Goal: Task Accomplishment & Management: Manage account settings

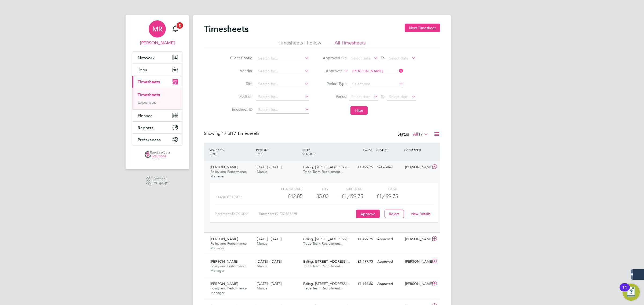
click at [159, 31] on span "MR" at bounding box center [157, 28] width 10 height 7
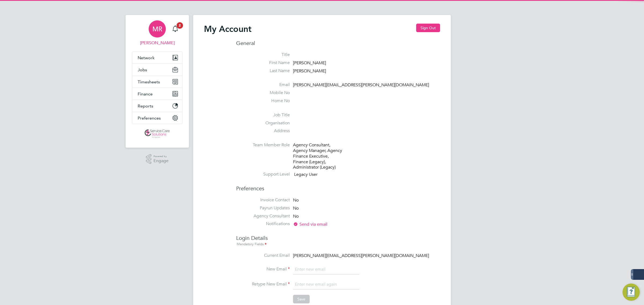
click at [432, 32] on div "My Account Sign Out" at bounding box center [322, 32] width 236 height 16
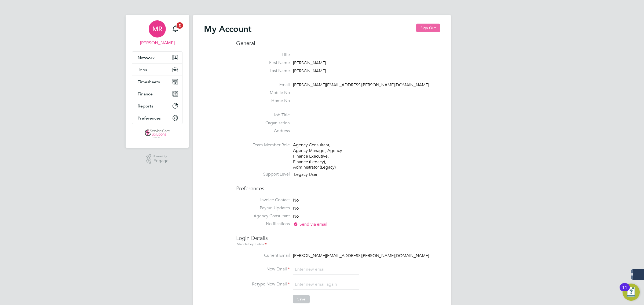
click at [425, 30] on button "Sign Out" at bounding box center [428, 28] width 24 height 9
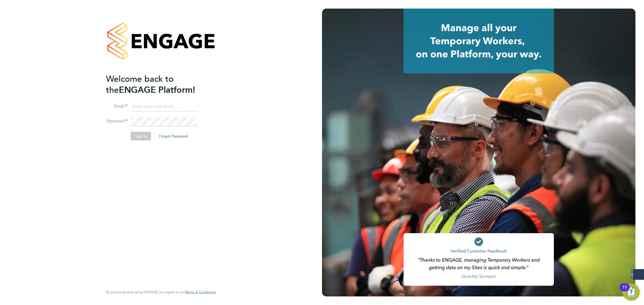
type input "matthew.robson@servicecare.org.uk"
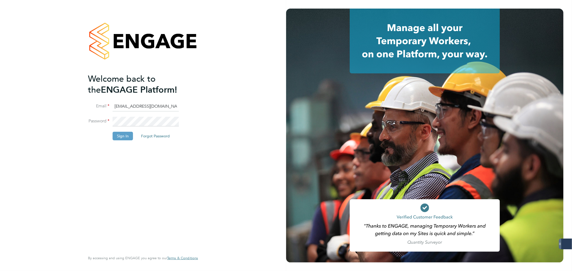
type input "[PERSON_NAME][EMAIL_ADDRESS][PERSON_NAME][DOMAIN_NAME]"
click at [67, 117] on div "Welcome back to the ENGAGE Platform! Email matthew.robson@servicecare.org.uk Pa…" at bounding box center [143, 135] width 286 height 271
click at [127, 102] on input "[PERSON_NAME][EMAIL_ADDRESS][PERSON_NAME][DOMAIN_NAME]" at bounding box center [146, 107] width 66 height 10
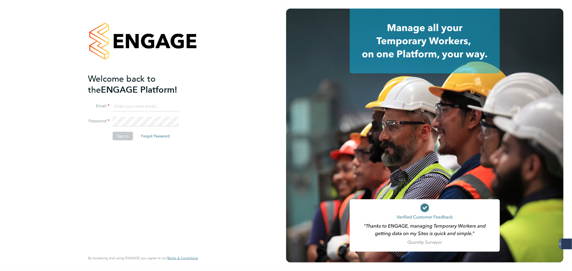
click at [128, 105] on input at bounding box center [146, 107] width 66 height 10
paste input "a2dominion@servicecare.org.uk"
type input "a2dominion@servicecare.org.uk"
click at [123, 132] on button "Sign In" at bounding box center [123, 136] width 20 height 9
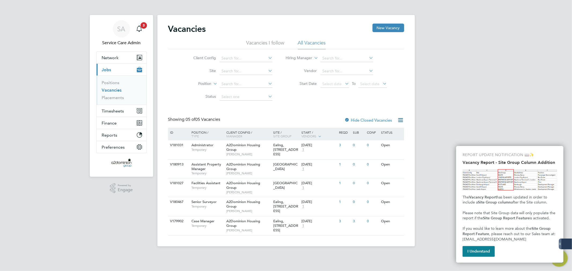
click at [476, 252] on button "I Understand" at bounding box center [479, 251] width 32 height 11
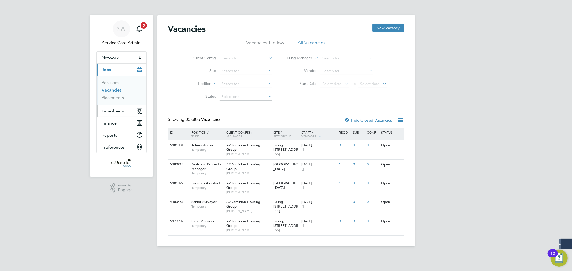
click at [114, 112] on span "Timesheets" at bounding box center [113, 111] width 22 height 5
click at [116, 94] on link "Timesheets" at bounding box center [113, 94] width 22 height 5
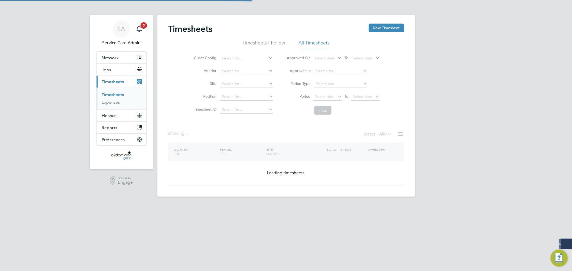
click at [302, 68] on label "Approver" at bounding box center [294, 70] width 24 height 5
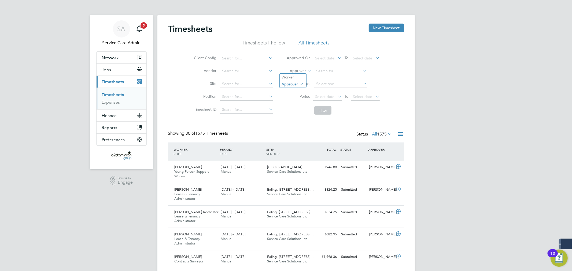
click at [300, 71] on label "Approver" at bounding box center [294, 70] width 24 height 5
click at [296, 75] on li "Worker" at bounding box center [293, 77] width 27 height 7
click at [339, 71] on input at bounding box center [340, 72] width 53 height 8
drag, startPoint x: 335, startPoint y: 77, endPoint x: 336, endPoint y: 84, distance: 7.3
click at [335, 78] on li "Sah il Shamir" at bounding box center [340, 78] width 53 height 7
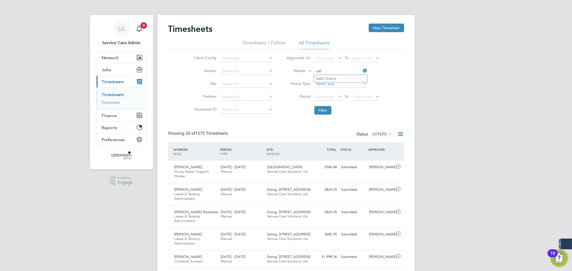
type input "[PERSON_NAME]"
click at [325, 107] on button "Filter" at bounding box center [322, 110] width 17 height 9
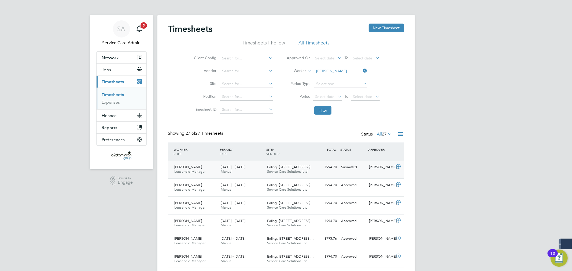
click at [321, 172] on div "£994.70 Submitted" at bounding box center [325, 167] width 28 height 9
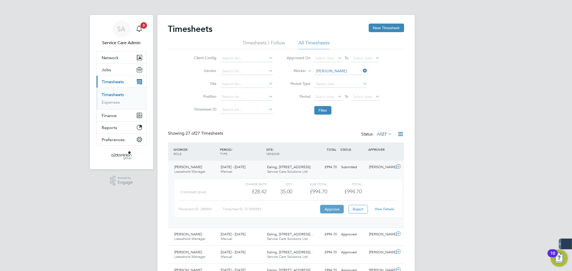
click at [327, 207] on button "Approve" at bounding box center [332, 209] width 24 height 9
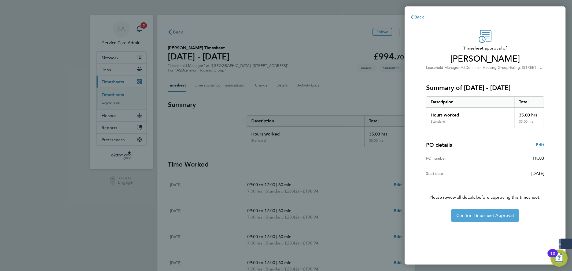
click at [487, 218] on span "Confirm Timesheet Approval" at bounding box center [485, 215] width 57 height 5
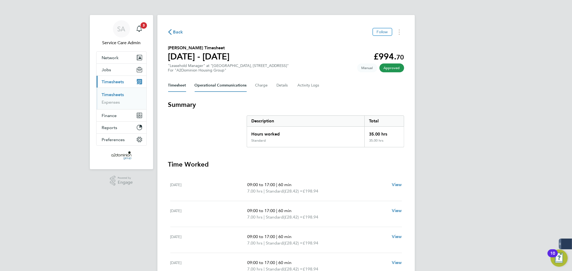
drag, startPoint x: 203, startPoint y: 87, endPoint x: 231, endPoint y: 87, distance: 28.2
click at [204, 87] on Communications-tab "Operational Communications" at bounding box center [221, 85] width 52 height 13
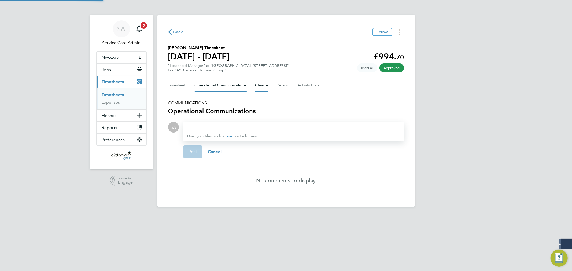
click at [259, 86] on button "Charge" at bounding box center [261, 85] width 13 height 13
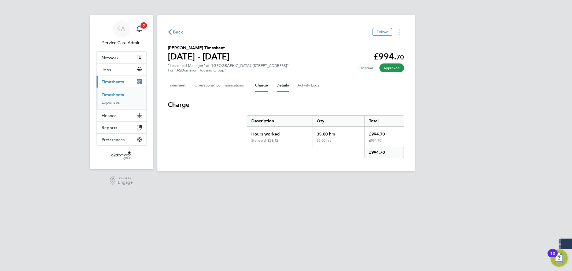
click at [282, 87] on button "Details" at bounding box center [283, 85] width 12 height 13
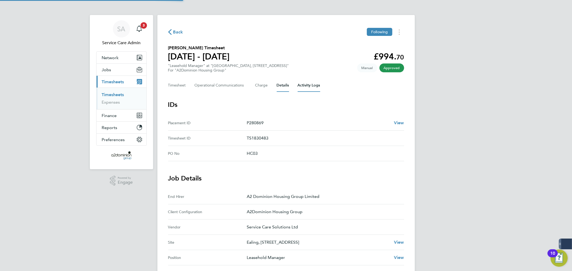
click at [316, 87] on Logs-tab "Activity Logs" at bounding box center [309, 85] width 23 height 13
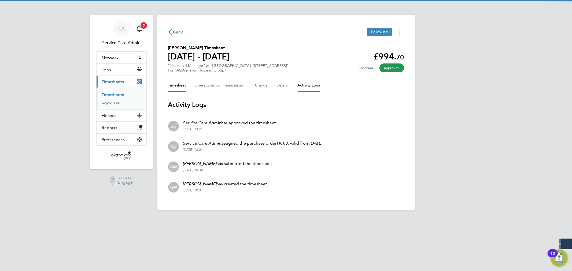
click at [174, 84] on button "Timesheet" at bounding box center [177, 85] width 18 height 13
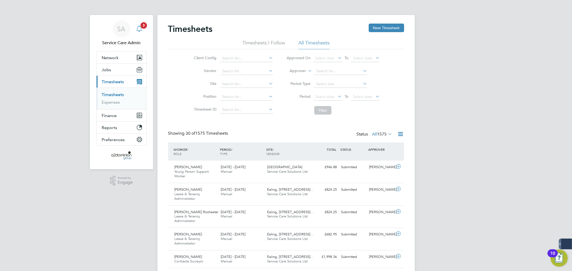
click at [143, 28] on span "3" at bounding box center [144, 25] width 6 height 6
